Goal: Information Seeking & Learning: Find specific fact

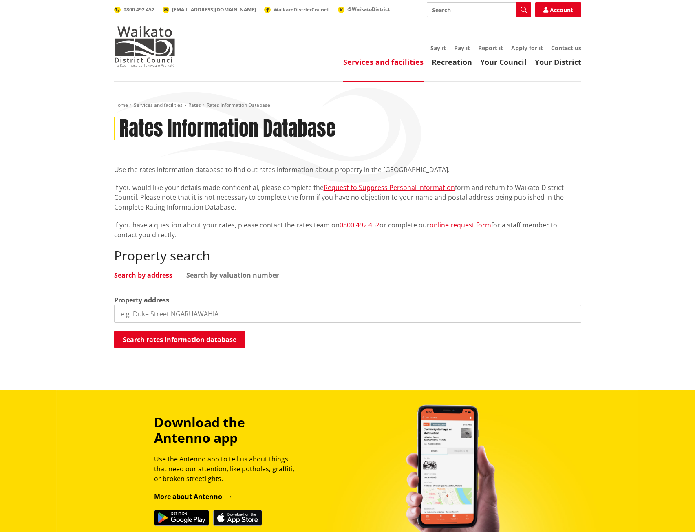
click at [136, 314] on input "search" at bounding box center [347, 314] width 467 height 18
drag, startPoint x: 161, startPoint y: 316, endPoint x: 71, endPoint y: 313, distance: 89.7
click at [68, 315] on div "Home Services and facilities Rates Rates Information Database Rates Information…" at bounding box center [347, 235] width 695 height 308
paste input "6331/58200"
click at [122, 312] on input "6331/58200" at bounding box center [347, 314] width 467 height 18
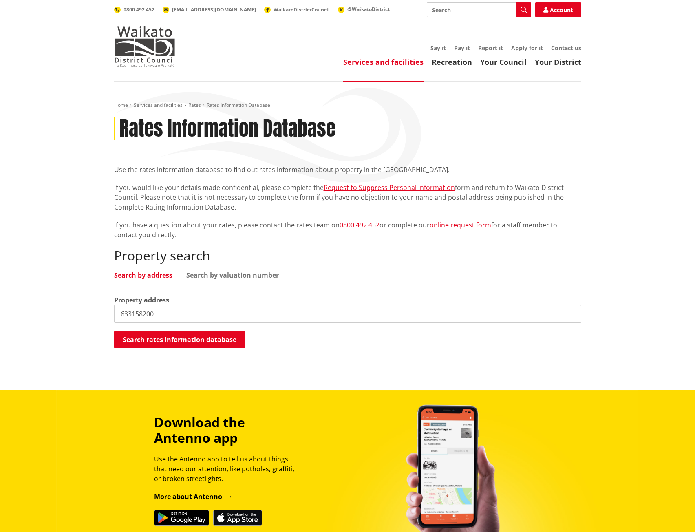
drag, startPoint x: 162, startPoint y: 313, endPoint x: 47, endPoint y: 296, distance: 116.5
click at [47, 296] on div "Home Services and facilities Rates Rates Information Database Rates Information…" at bounding box center [347, 235] width 695 height 308
click at [251, 274] on link "Search by valuation number" at bounding box center [232, 275] width 92 height 7
click at [187, 340] on button "Search rates information database" at bounding box center [179, 339] width 131 height 17
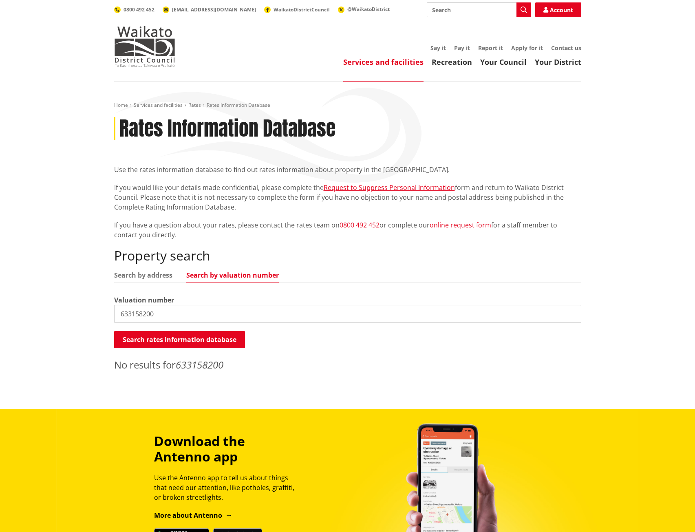
click at [178, 315] on input "633158200" at bounding box center [347, 314] width 467 height 18
paste input "633158200"
drag, startPoint x: 205, startPoint y: 314, endPoint x: 103, endPoint y: 315, distance: 102.7
click at [103, 315] on div "Home Services and facilities Rates Rates Information Database Rates Information…" at bounding box center [347, 244] width 695 height 327
click at [204, 310] on input "633158200 633158200" at bounding box center [347, 314] width 467 height 18
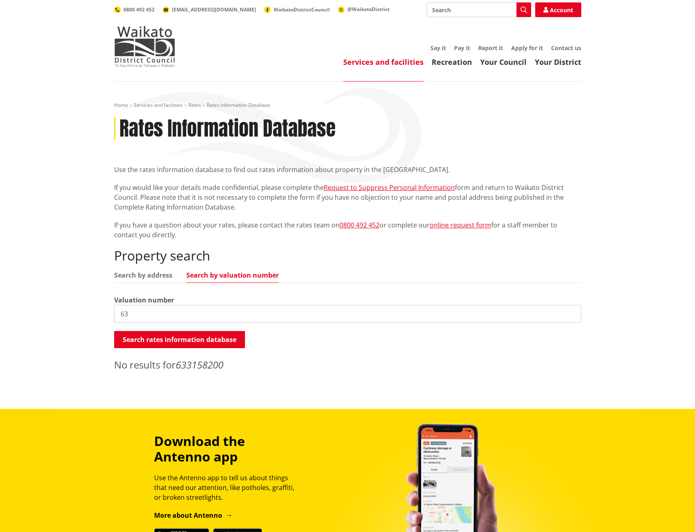
type input "6"
drag, startPoint x: 145, startPoint y: 313, endPoint x: 94, endPoint y: 315, distance: 50.6
click at [92, 315] on div "Home Services and facilities Rates Rates Information Database Rates Information…" at bounding box center [347, 244] width 695 height 327
type input "6"
type input "06331/58200"
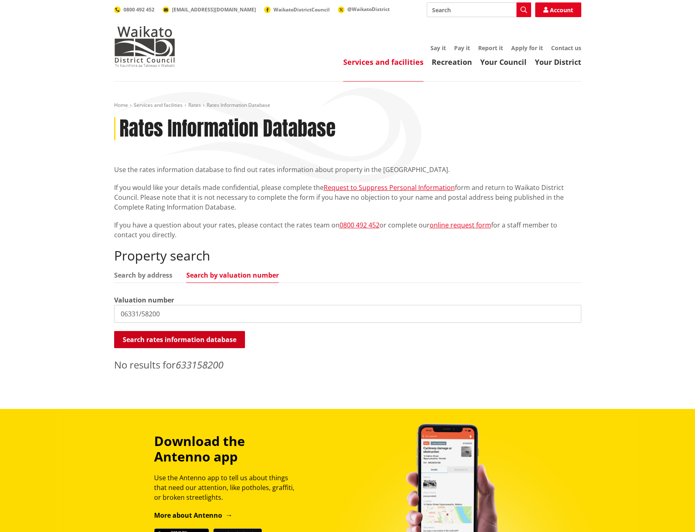
click at [196, 342] on button "Search rates information database" at bounding box center [179, 339] width 131 height 17
drag, startPoint x: 572, startPoint y: 314, endPoint x: 449, endPoint y: 316, distance: 123.1
click at [572, 314] on input "06331/58200" at bounding box center [347, 314] width 467 height 18
click at [173, 340] on button "Search rates information database" at bounding box center [179, 339] width 131 height 17
click at [130, 275] on link "Search by address" at bounding box center [143, 275] width 58 height 7
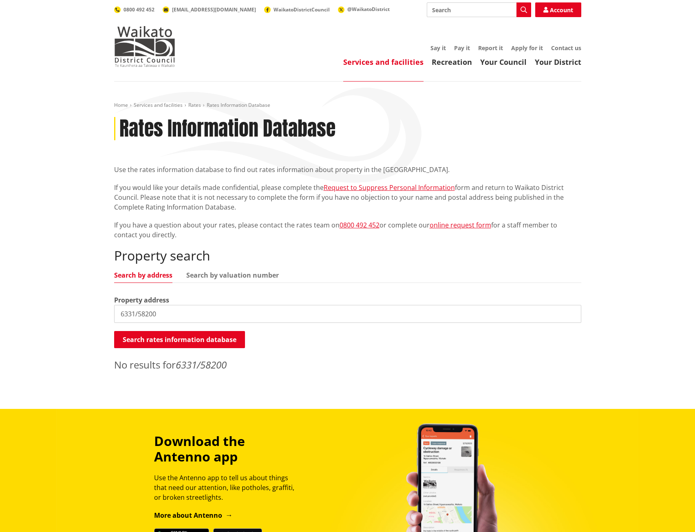
drag, startPoint x: 4, startPoint y: 294, endPoint x: 73, endPoint y: 312, distance: 71.7
click at [0, 292] on html "Skip to content Toggle search Toggle navigation Services and facilities Recreat…" at bounding box center [347, 384] width 695 height 768
type input "J"
type input "John Avenue"
click at [160, 336] on button "Search rates information database" at bounding box center [179, 339] width 131 height 17
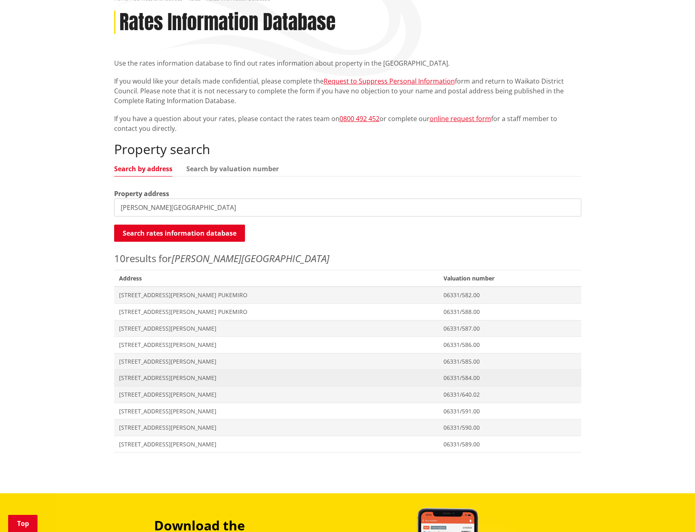
scroll to position [122, 0]
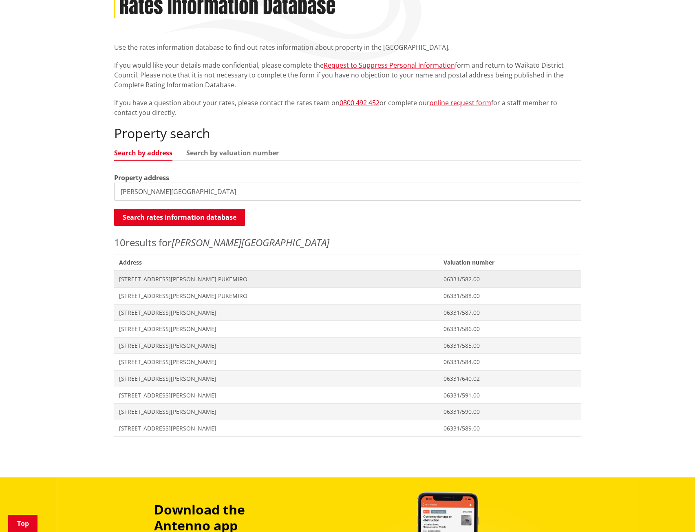
click at [156, 277] on span "[STREET_ADDRESS][PERSON_NAME] PUKEMIRO" at bounding box center [276, 279] width 315 height 8
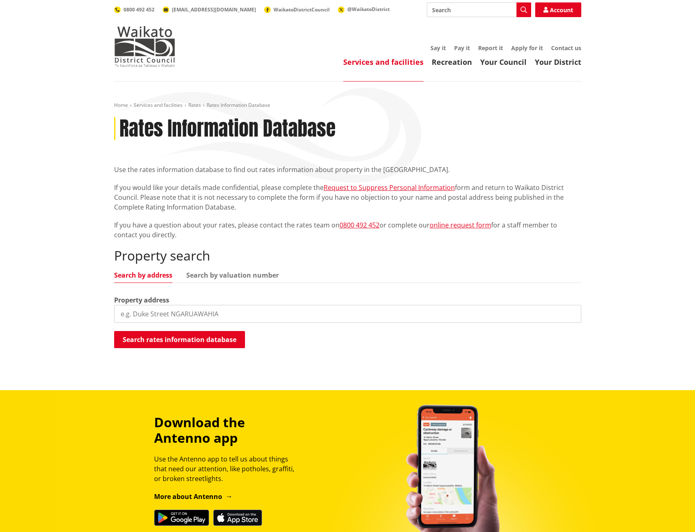
scroll to position [122, 0]
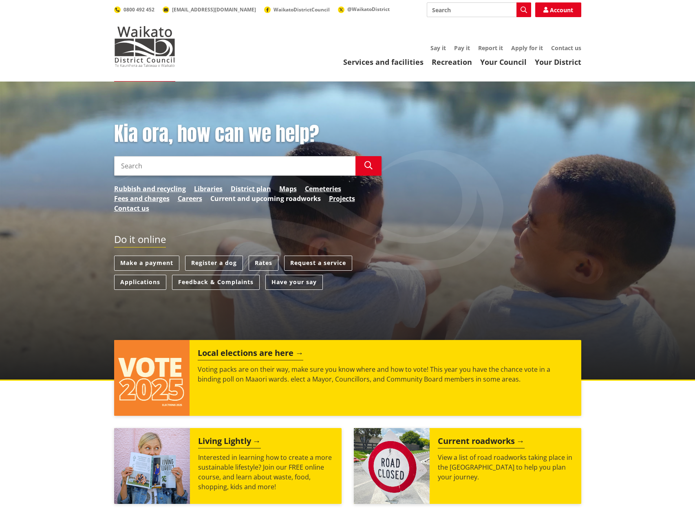
drag, startPoint x: 294, startPoint y: 187, endPoint x: 278, endPoint y: 203, distance: 21.9
click at [294, 187] on link "Maps" at bounding box center [288, 189] width 18 height 10
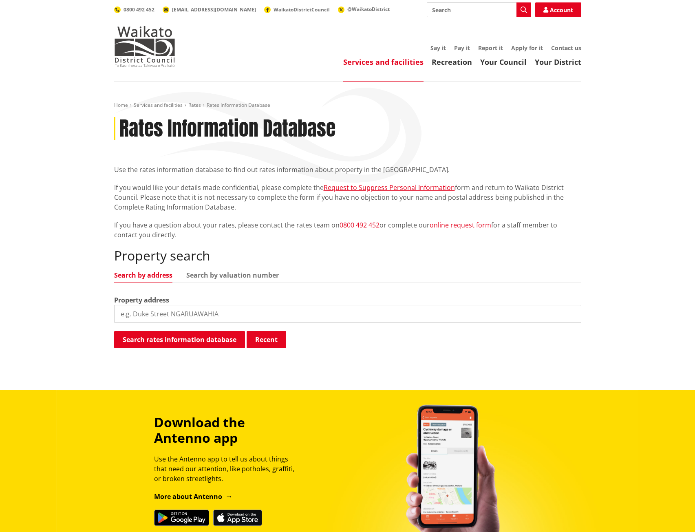
click at [182, 314] on input "search" at bounding box center [347, 314] width 467 height 18
click at [233, 276] on link "Search by valuation number" at bounding box center [232, 275] width 92 height 7
click at [160, 314] on input "search" at bounding box center [347, 314] width 467 height 18
click at [127, 310] on input "search" at bounding box center [347, 314] width 467 height 18
paste input "6331/58200"
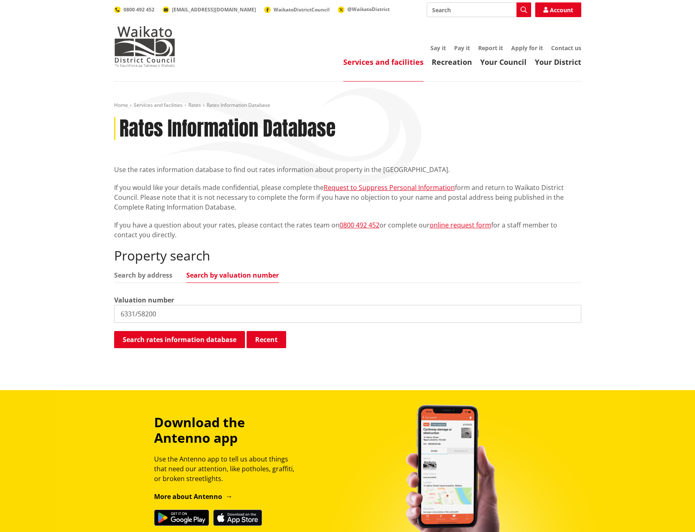
click at [148, 313] on input "6331/58200" at bounding box center [347, 314] width 467 height 18
click at [198, 311] on input "6331/58.200" at bounding box center [347, 314] width 467 height 18
type input "6331/58.200"
click at [174, 341] on button "Search rates information database" at bounding box center [179, 339] width 131 height 17
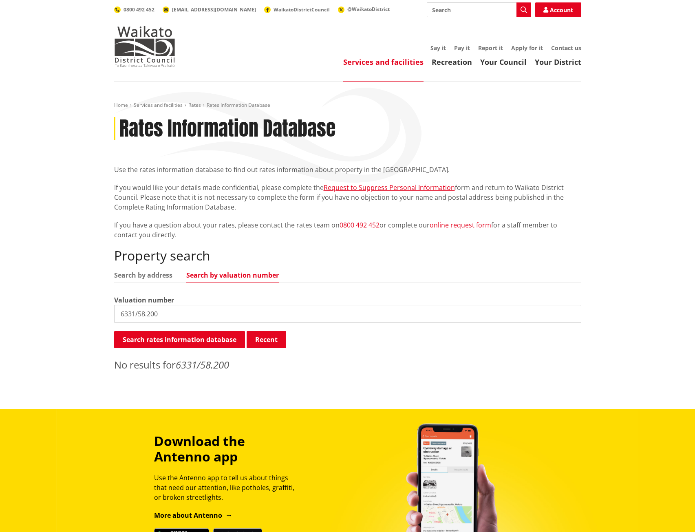
drag, startPoint x: 175, startPoint y: 315, endPoint x: 117, endPoint y: 316, distance: 57.9
click at [115, 316] on input "6331/58.200" at bounding box center [347, 314] width 467 height 18
paste input "6331/58200"
drag, startPoint x: 120, startPoint y: 311, endPoint x: 133, endPoint y: 311, distance: 12.6
click at [121, 311] on input "6331/58200" at bounding box center [347, 314] width 467 height 18
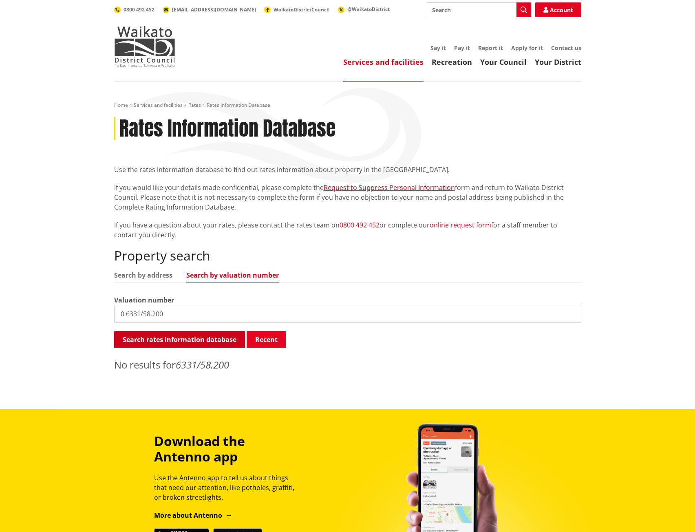
click at [163, 338] on button "Search rates information database" at bounding box center [179, 339] width 131 height 17
click at [127, 314] on input "0 6331/58.200" at bounding box center [347, 314] width 467 height 18
type input "06331/58.200"
click at [153, 337] on button "Search rates information database" at bounding box center [179, 339] width 131 height 17
drag, startPoint x: 149, startPoint y: 314, endPoint x: 110, endPoint y: 312, distance: 39.6
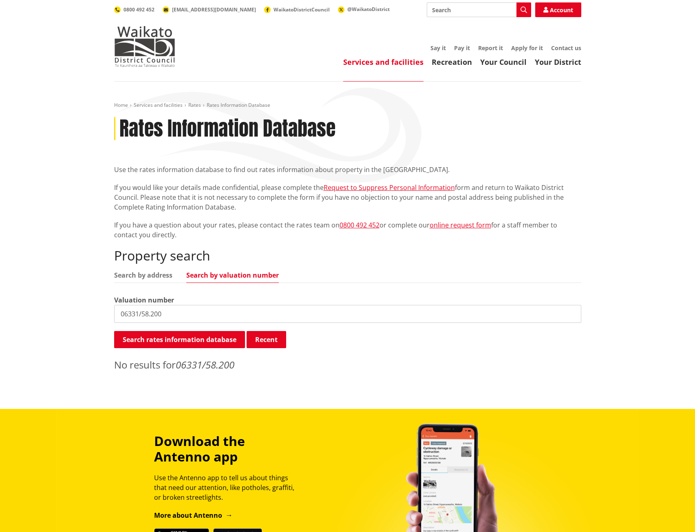
click at [110, 312] on div "Home Services and facilities Rates Rates Information Database Rates Information…" at bounding box center [347, 239] width 479 height 274
paste input "6331/58200"
click at [120, 311] on input "6331/58200" at bounding box center [347, 314] width 467 height 18
click at [149, 312] on input "06331/58200" at bounding box center [347, 314] width 467 height 18
click at [152, 313] on input "06331/58200" at bounding box center [347, 314] width 467 height 18
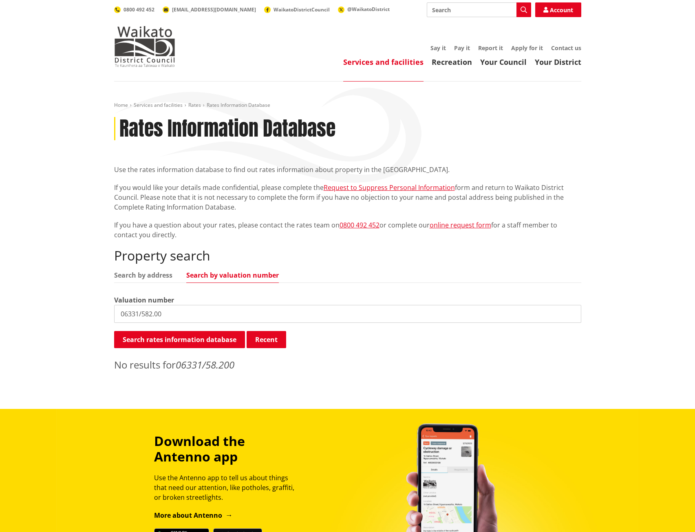
click at [189, 311] on input "06331/582.00" at bounding box center [347, 314] width 467 height 18
type input "06331/582.00"
click at [186, 337] on button "Search rates information database" at bounding box center [179, 339] width 131 height 17
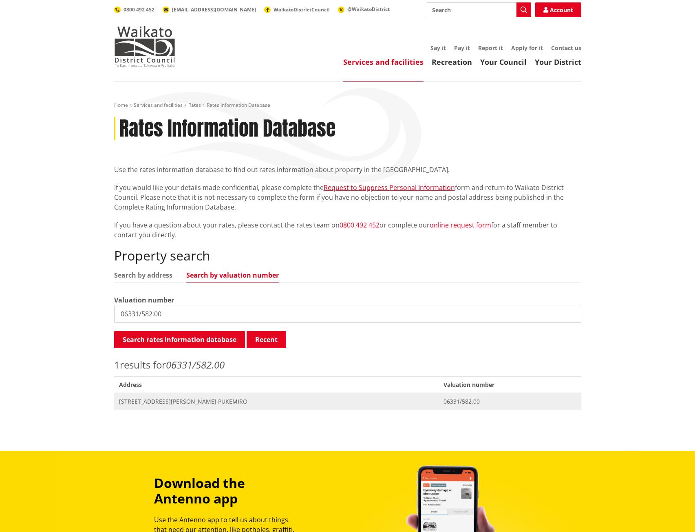
click at [153, 402] on span "[STREET_ADDRESS][PERSON_NAME] PUKEMIRO" at bounding box center [276, 401] width 315 height 8
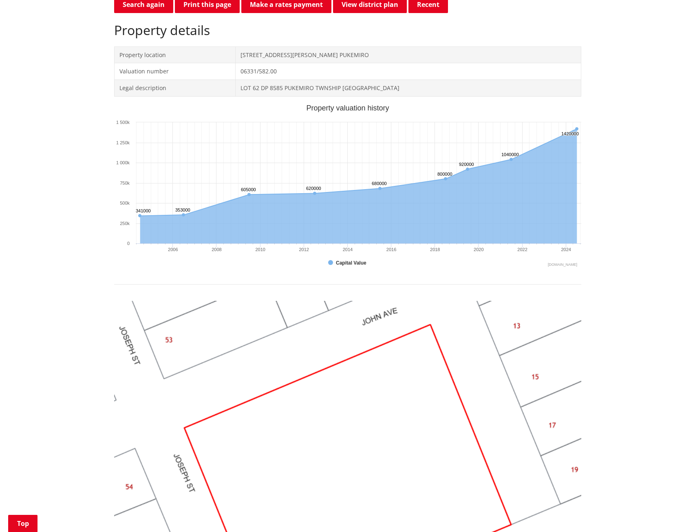
scroll to position [163, 0]
